Goal: Transaction & Acquisition: Obtain resource

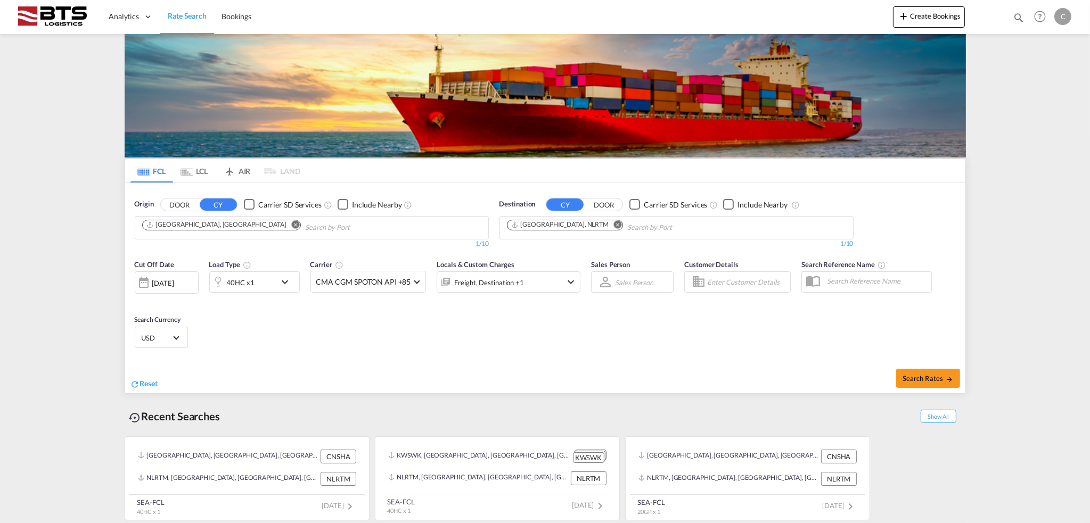
click at [305, 227] on input "Chips input." at bounding box center [355, 227] width 101 height 17
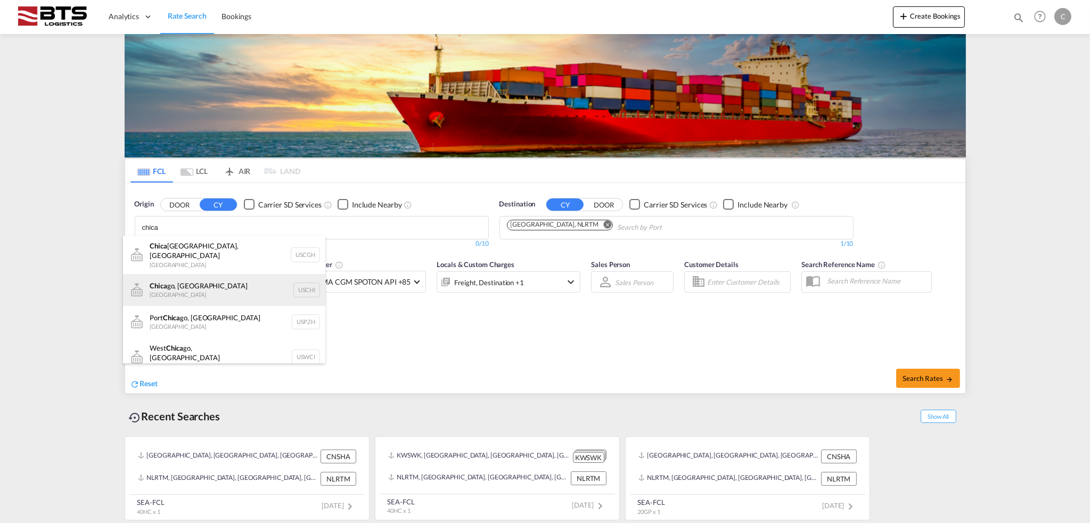
type input "chica"
click at [213, 289] on div "Chica go, IL United States USCHI" at bounding box center [224, 290] width 202 height 32
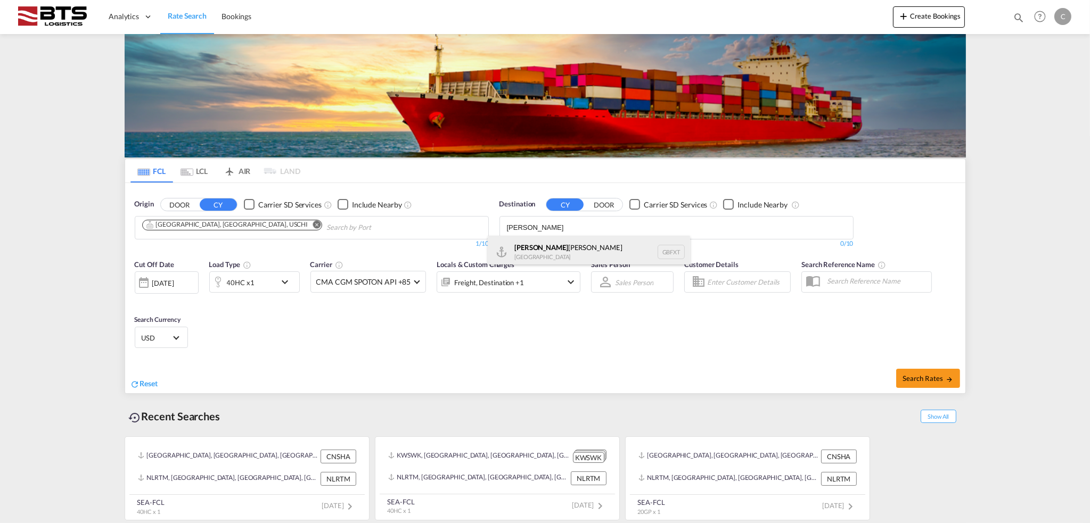
type input "[PERSON_NAME]"
click at [588, 243] on div "[PERSON_NAME] [GEOGRAPHIC_DATA] GBFXT" at bounding box center [589, 252] width 202 height 32
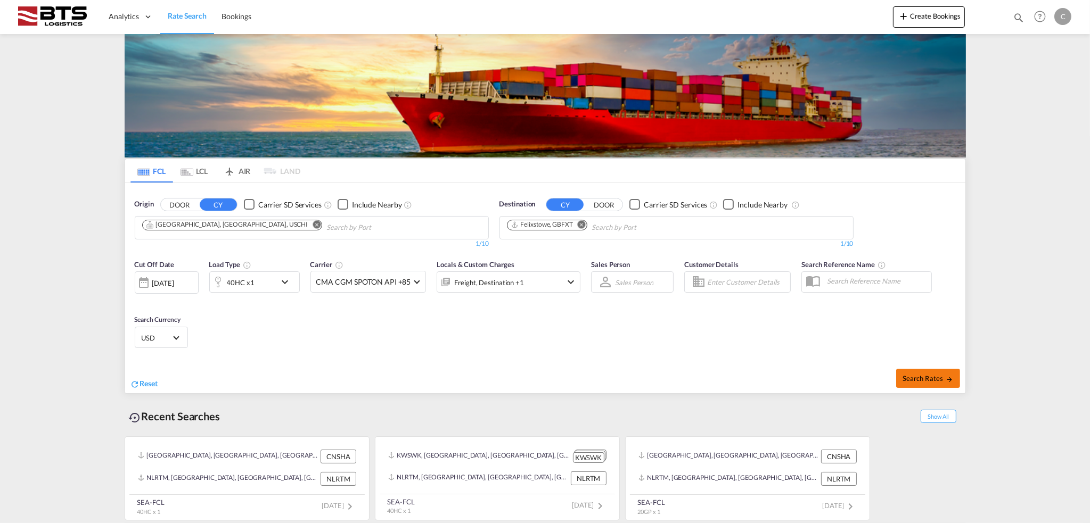
click at [926, 374] on span "Search Rates" at bounding box center [927, 378] width 51 height 9
type input "USCHI to GBFXT / [DATE]"
